Goal: Information Seeking & Learning: Learn about a topic

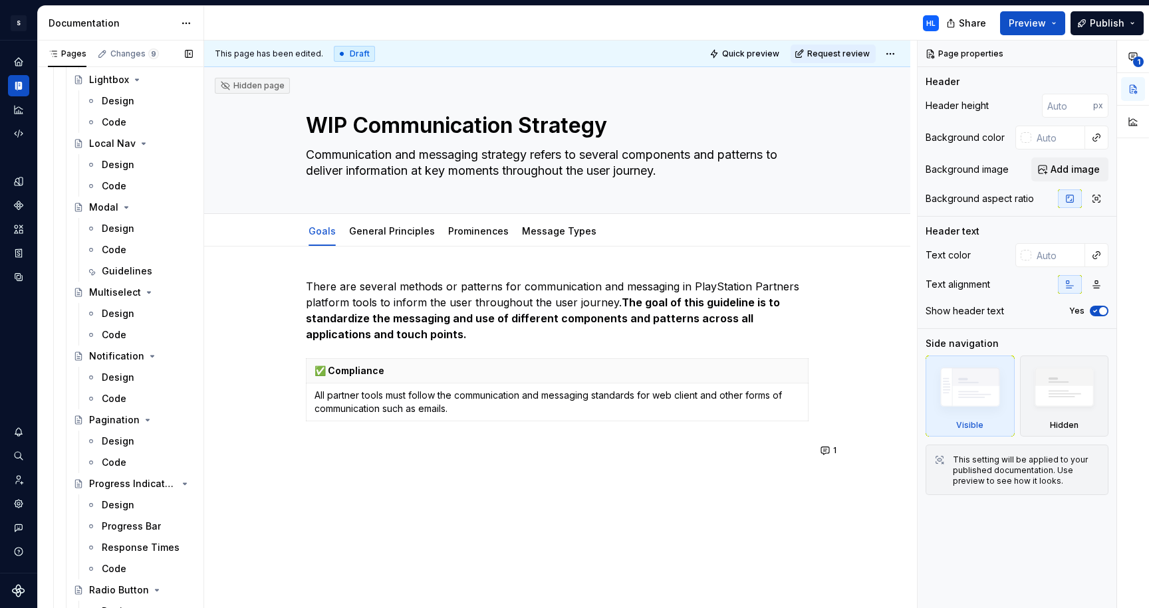
scroll to position [941, 0]
click at [116, 250] on div "Code" at bounding box center [114, 251] width 25 height 13
type textarea "*"
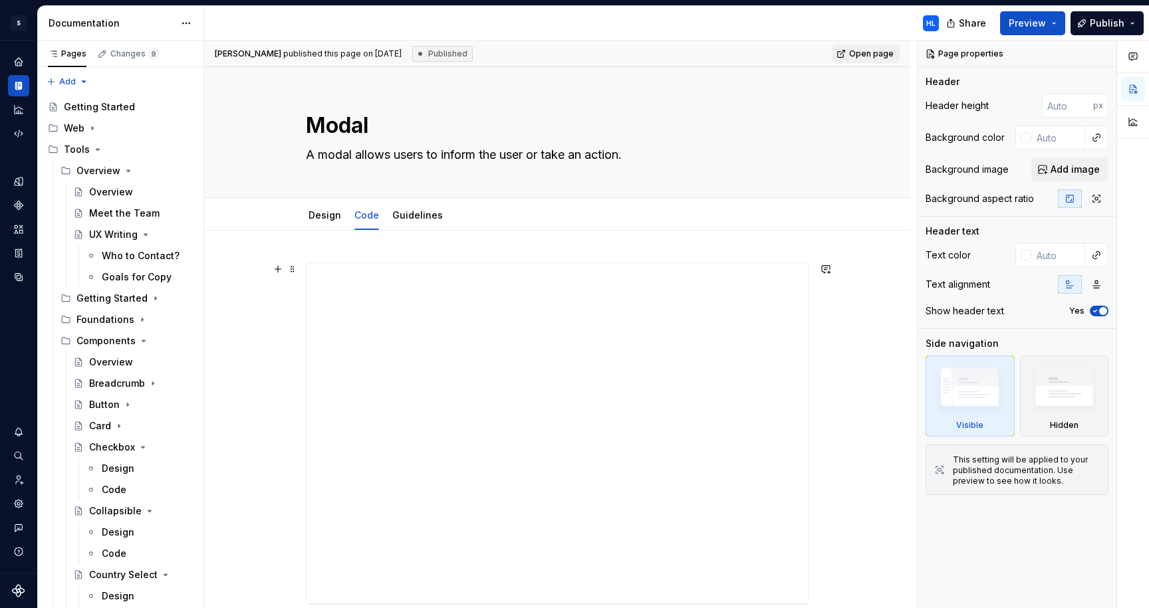
type textarea "*"
